Goal: Find specific page/section: Find specific page/section

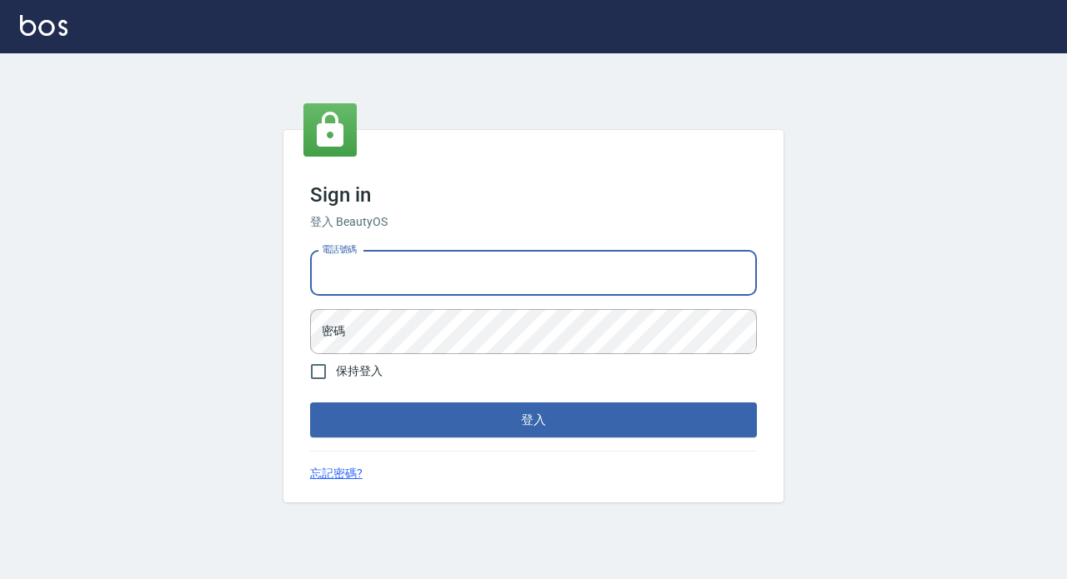
click at [434, 278] on input "電話號碼" at bounding box center [533, 273] width 447 height 45
type input "89729295"
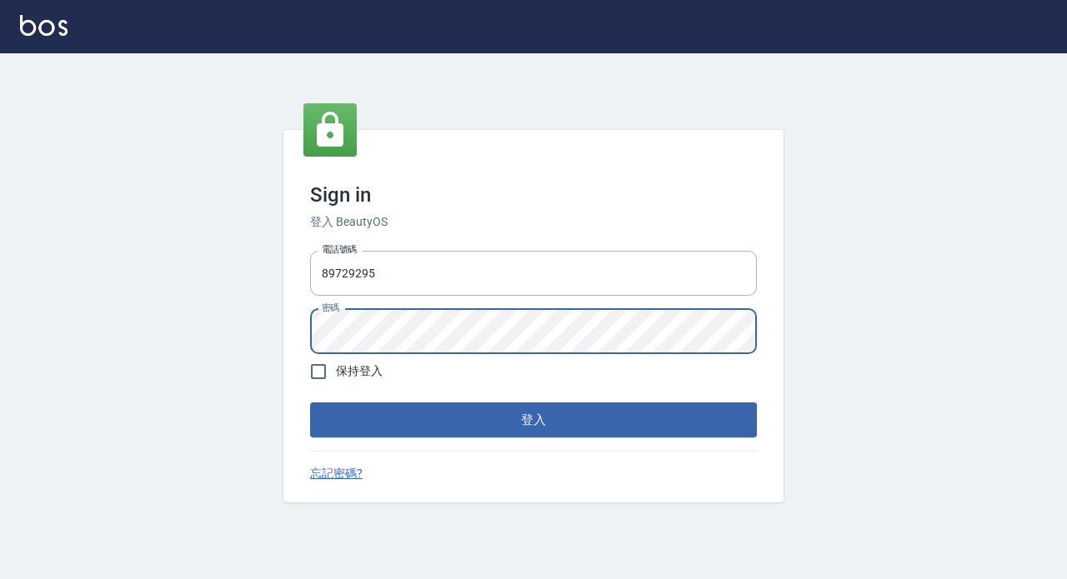
click at [310, 403] on button "登入" at bounding box center [533, 420] width 447 height 35
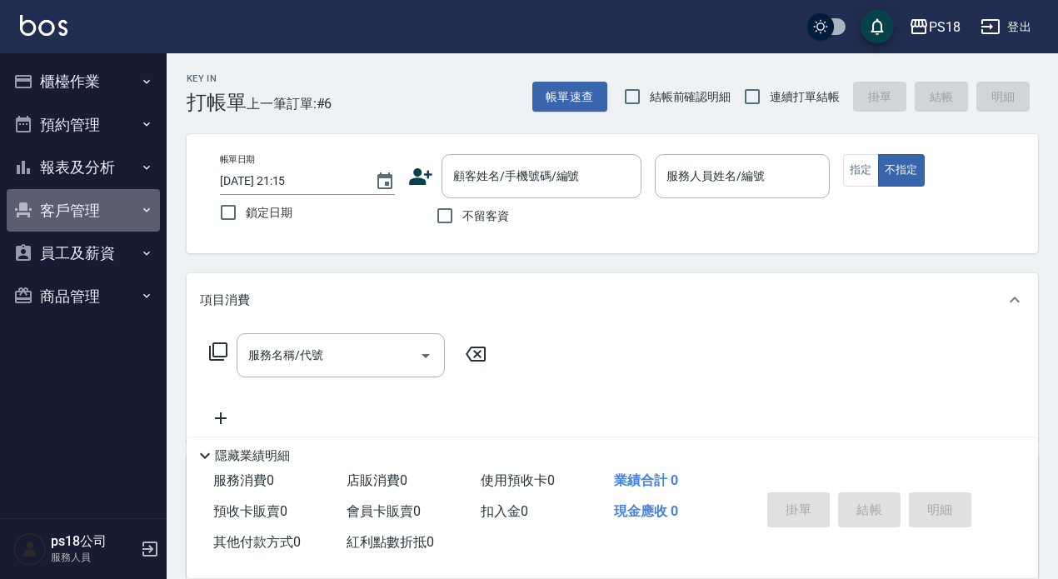
click at [113, 205] on button "客戶管理" at bounding box center [83, 210] width 153 height 43
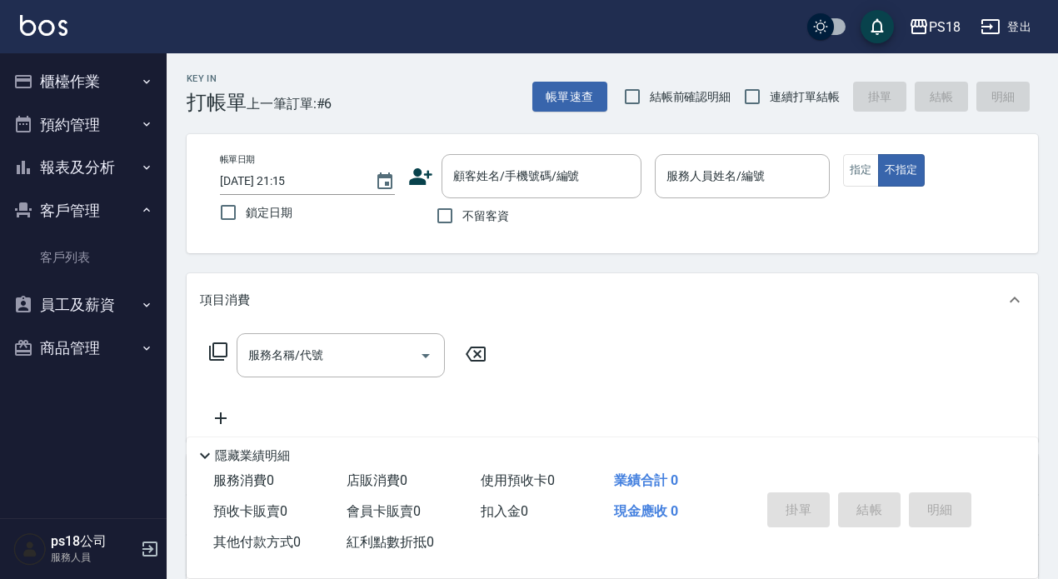
click at [110, 173] on button "報表及分析" at bounding box center [83, 167] width 153 height 43
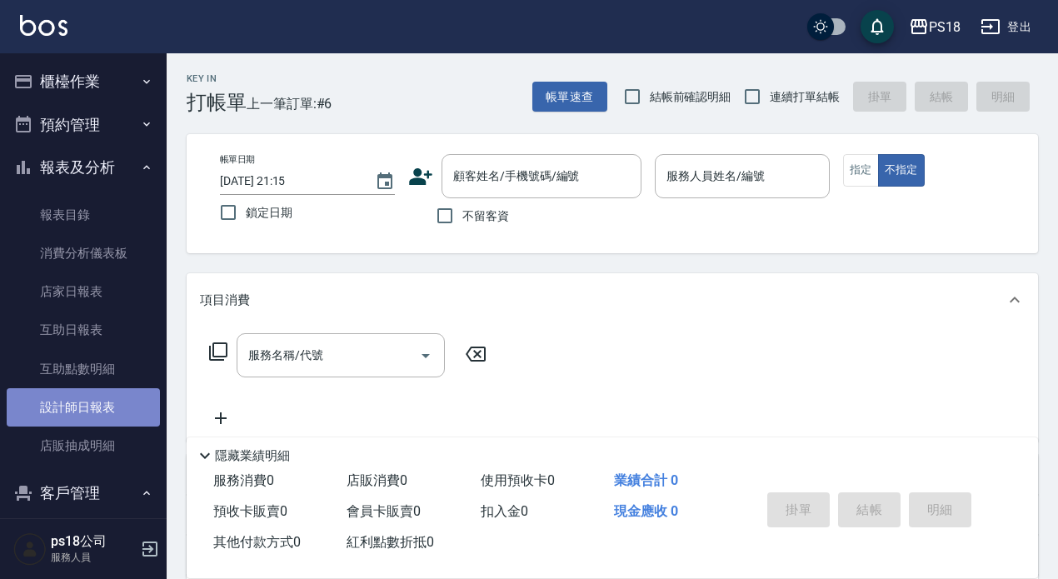
click at [119, 413] on link "設計師日報表" at bounding box center [83, 407] width 153 height 38
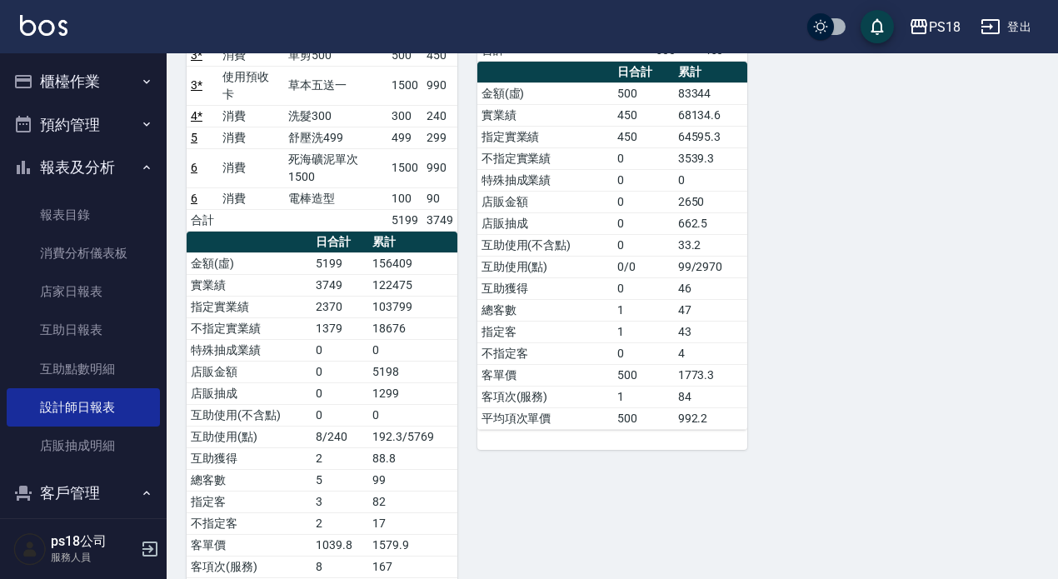
scroll to position [250, 0]
